Goal: Ask a question

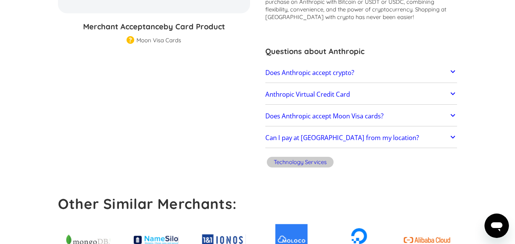
scroll to position [176, 0]
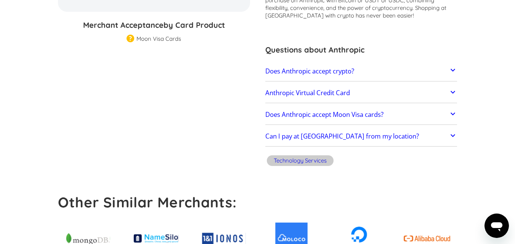
drag, startPoint x: 514, startPoint y: 101, endPoint x: 515, endPoint y: 117, distance: 16.4
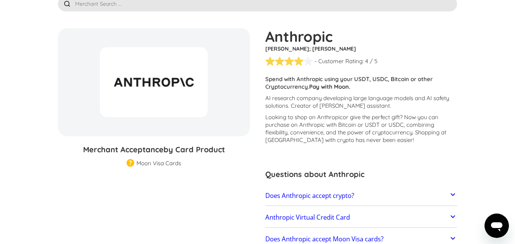
scroll to position [53, 0]
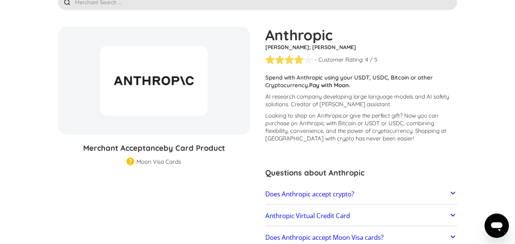
click at [295, 59] on div at bounding box center [284, 60] width 38 height 10
click at [369, 197] on link "Does Anthropic accept crypto?" at bounding box center [361, 194] width 192 height 16
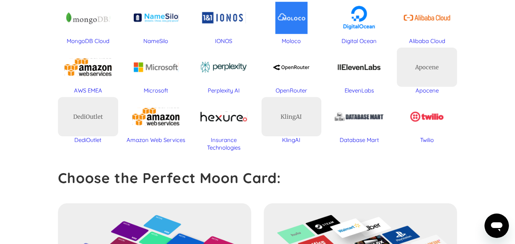
scroll to position [440, 0]
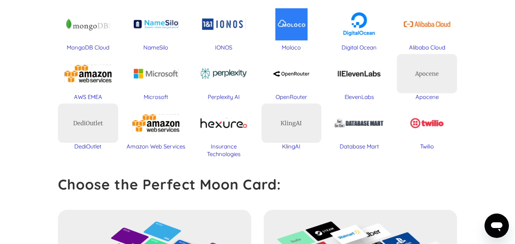
click at [497, 227] on icon "Open messaging window" at bounding box center [496, 227] width 11 height 9
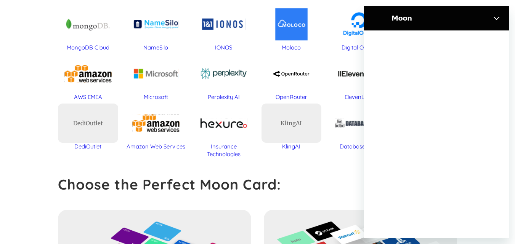
scroll to position [0, 0]
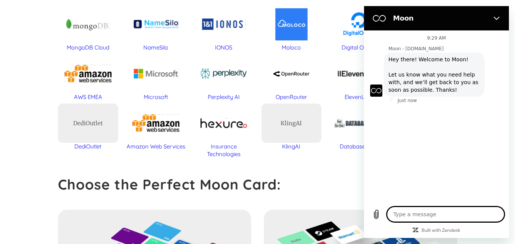
type textarea "x"
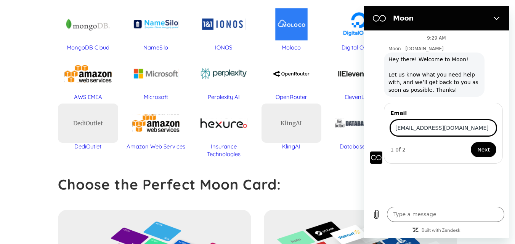
type input "[EMAIL_ADDRESS][DOMAIN_NAME]"
click at [471, 142] on button "Next" at bounding box center [484, 149] width 26 height 15
type textarea "x"
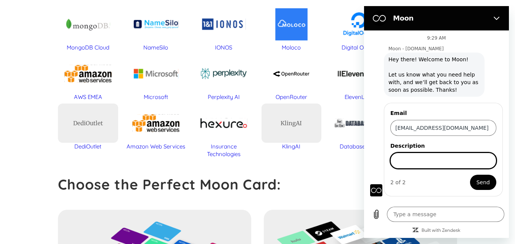
type input "I"
type input "I am from [DEMOGRAPHIC_DATA] is it possible to pay anthropic paymen"
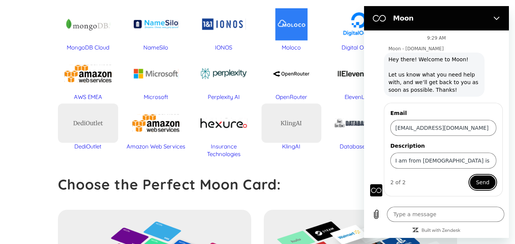
click at [469, 175] on button "Send" at bounding box center [482, 182] width 27 height 15
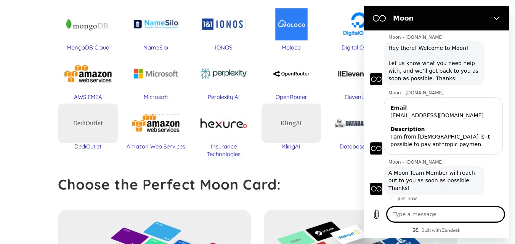
scroll to position [13, 0]
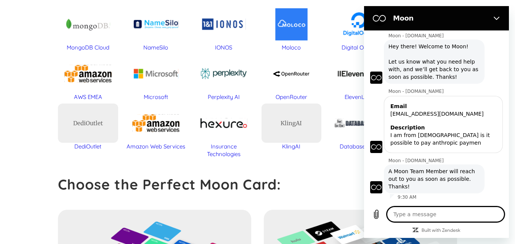
type textarea "x"
